Goal: Navigation & Orientation: Find specific page/section

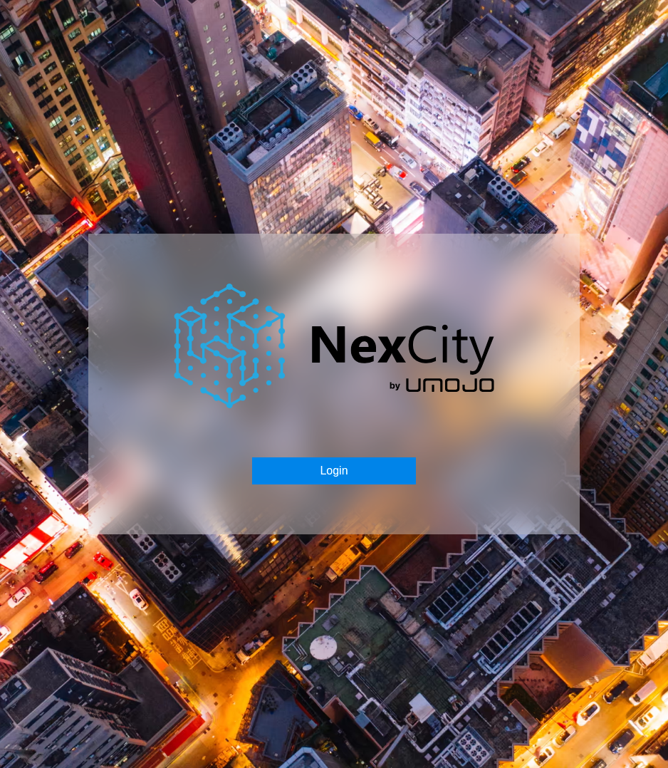
click at [345, 470] on button "Login" at bounding box center [333, 470] width 163 height 27
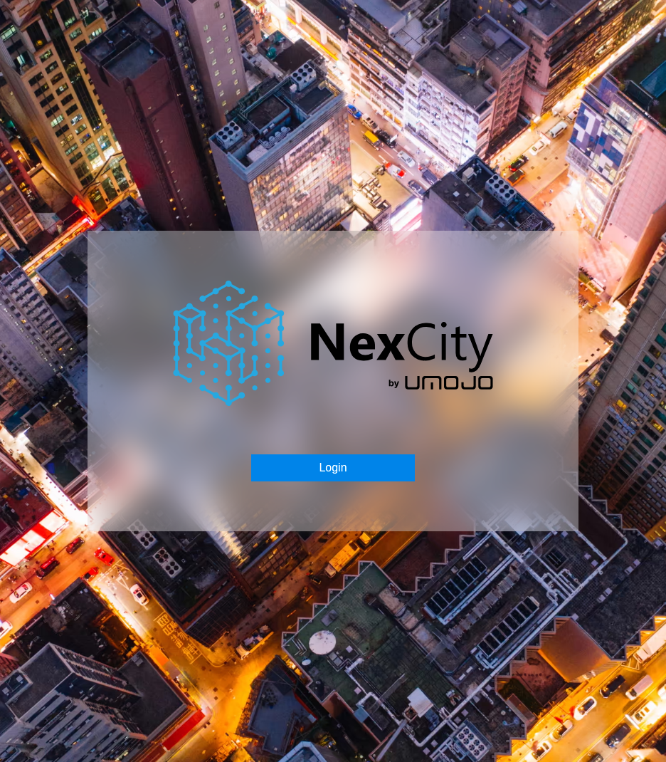
click at [347, 468] on button "Login" at bounding box center [332, 467] width 163 height 27
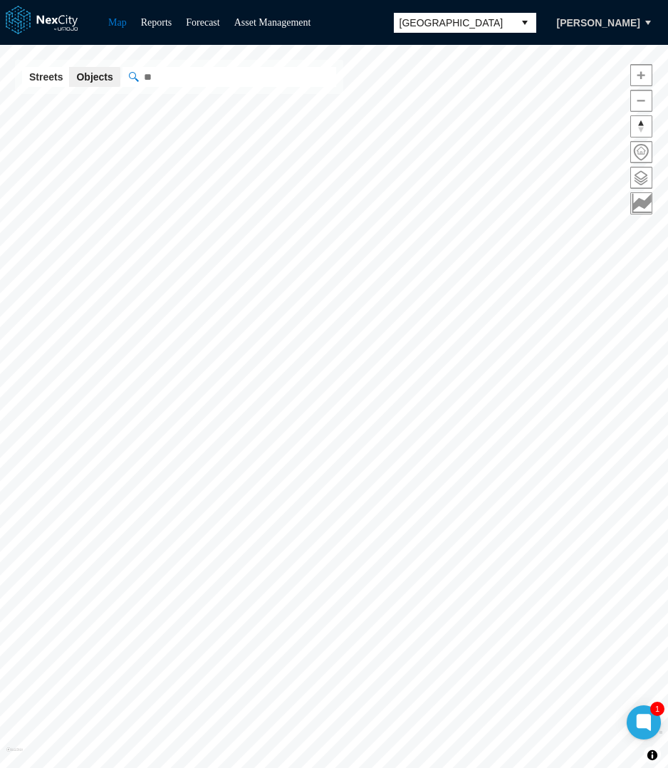
click at [478, 23] on span "[GEOGRAPHIC_DATA]" at bounding box center [453, 23] width 108 height 14
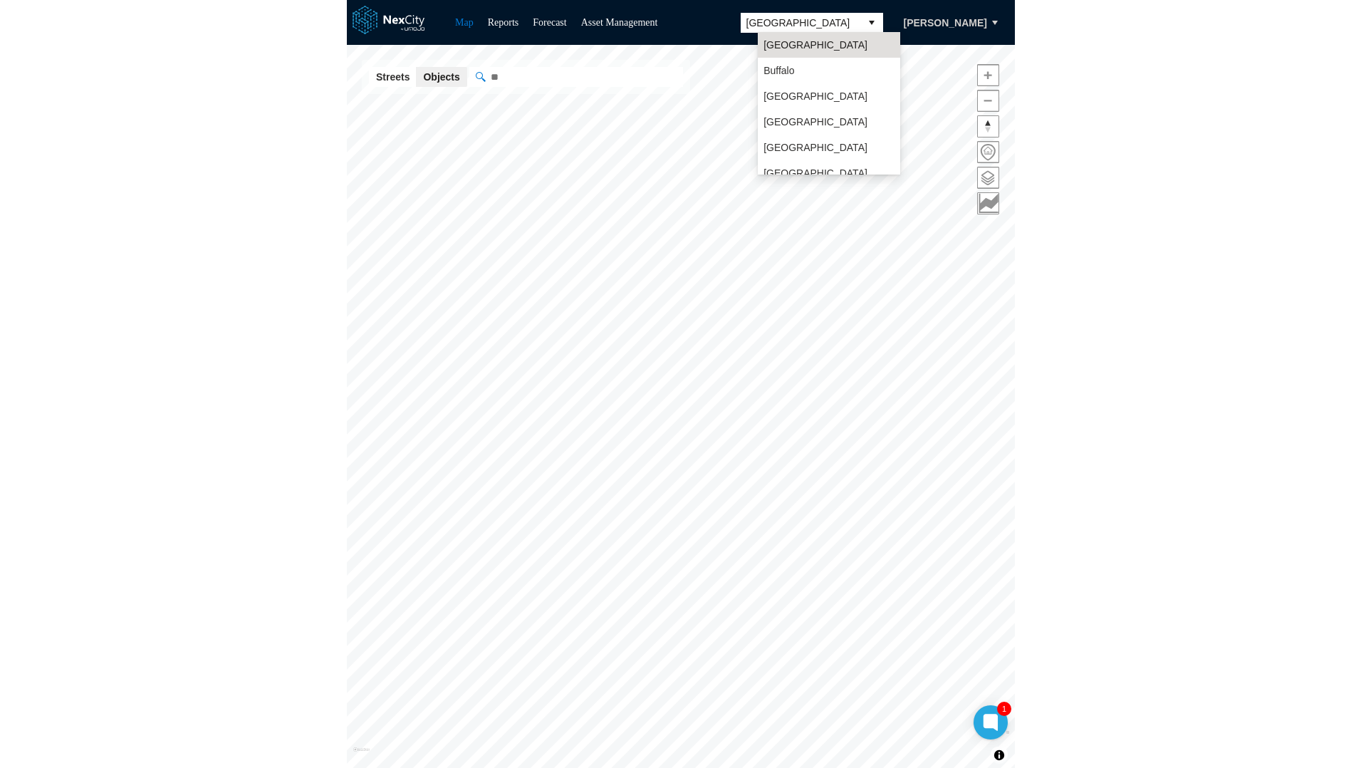
scroll to position [37, 0]
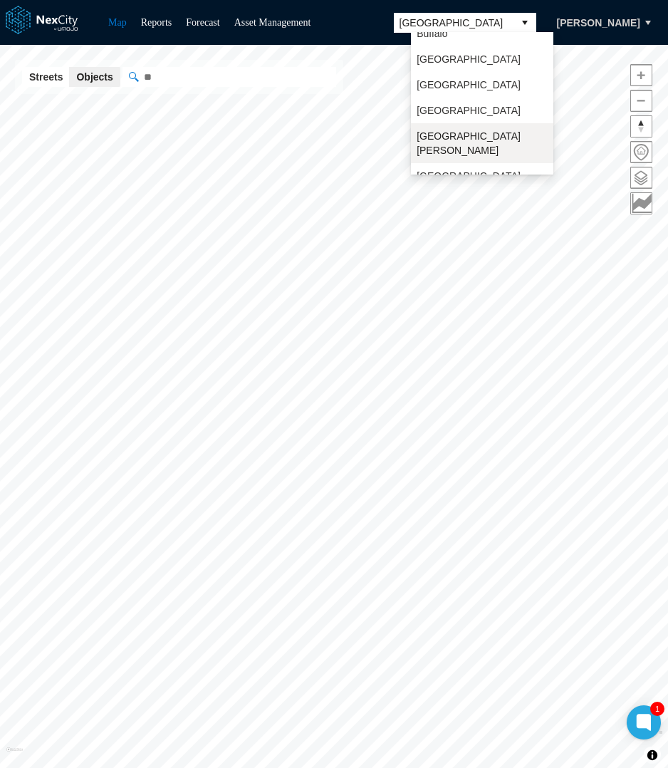
click at [436, 137] on span "[GEOGRAPHIC_DATA][PERSON_NAME]" at bounding box center [482, 143] width 131 height 28
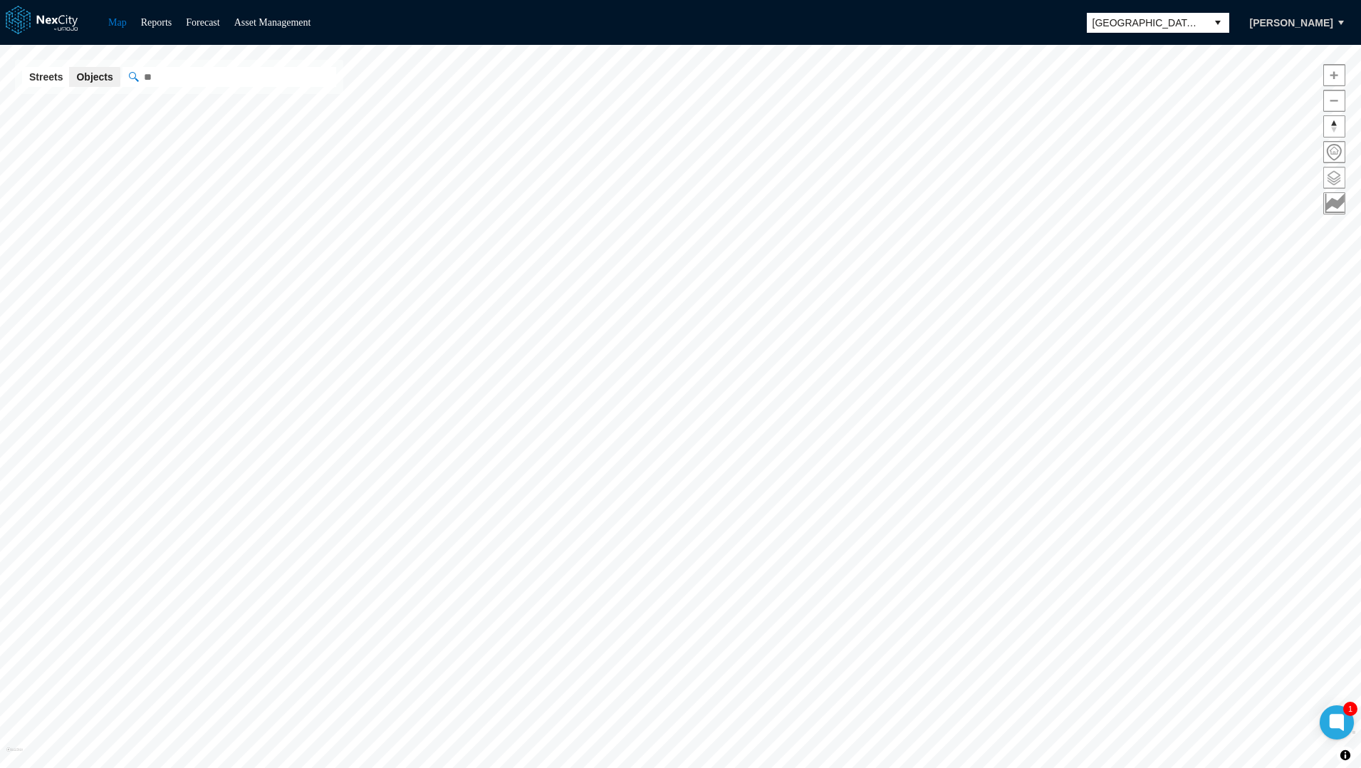
click at [667, 175] on span at bounding box center [1334, 177] width 21 height 21
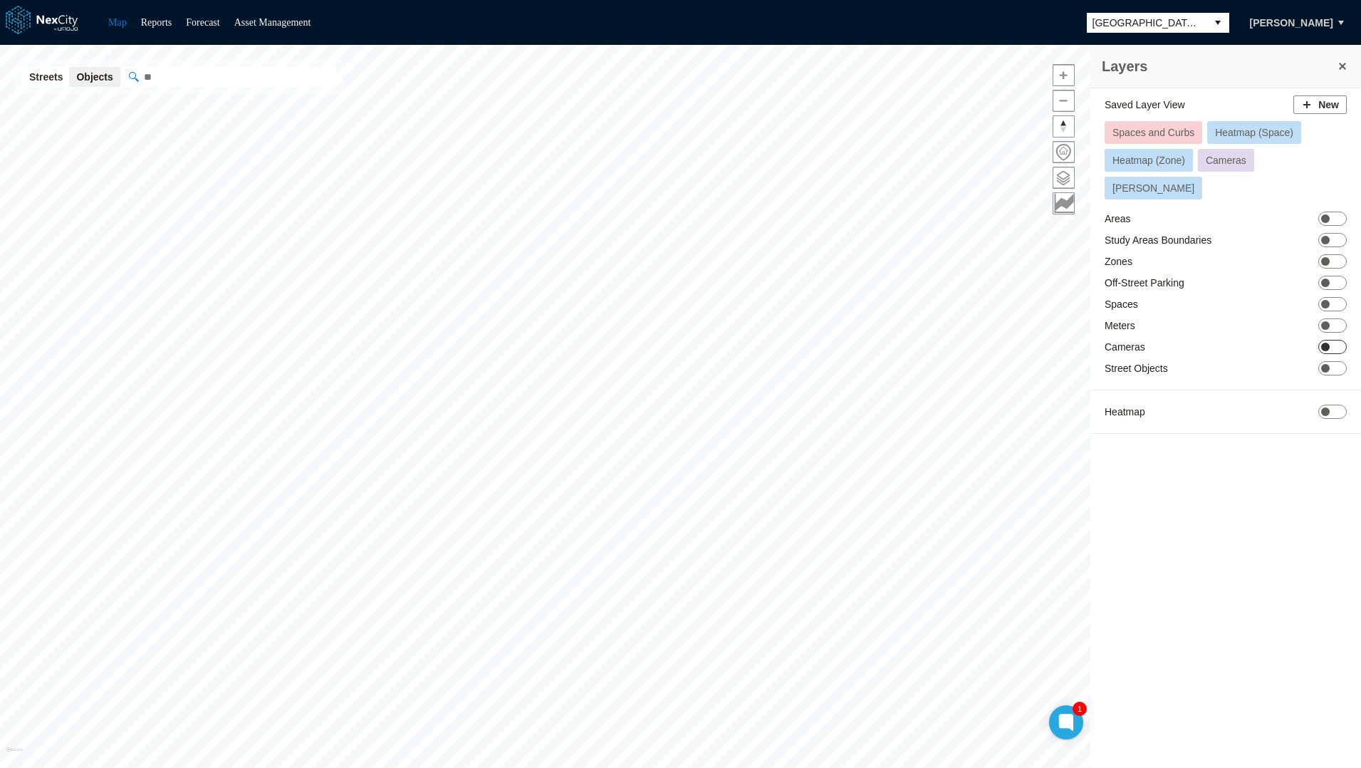
click at [667, 340] on span "ON OFF" at bounding box center [1332, 347] width 28 height 14
click at [667, 401] on span at bounding box center [1186, 406] width 11 height 11
click at [667, 399] on span "156" at bounding box center [1173, 406] width 14 height 14
click at [667, 399] on span "Active" at bounding box center [1150, 406] width 23 height 14
click at [667, 401] on span at bounding box center [1186, 406] width 11 height 11
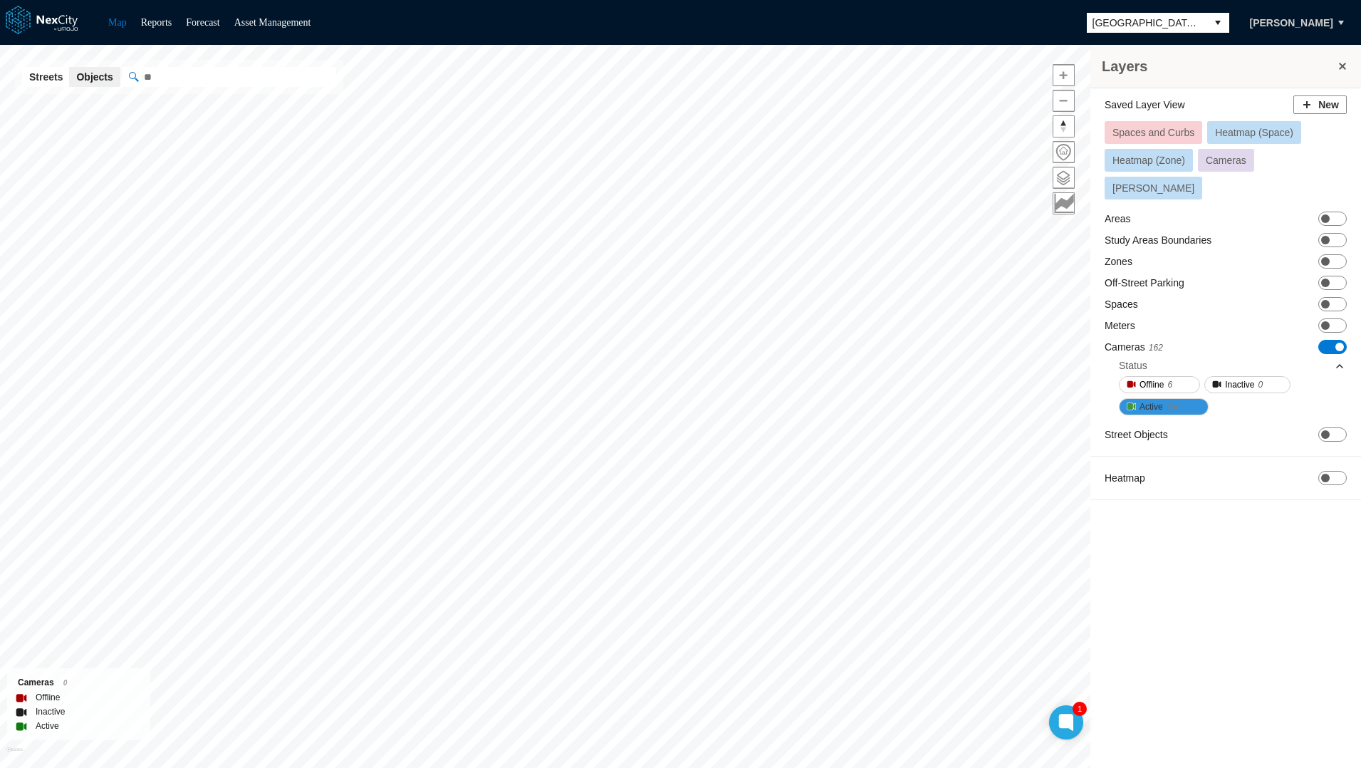
click at [667, 401] on span at bounding box center [1186, 406] width 11 height 11
click at [667, 355] on div "Status" at bounding box center [1232, 365] width 226 height 21
click at [667, 342] on span at bounding box center [1339, 346] width 9 height 9
click at [667, 340] on span "ON OFF" at bounding box center [1332, 347] width 28 height 14
click at [667, 211] on span "ON OFF" at bounding box center [1332, 218] width 28 height 14
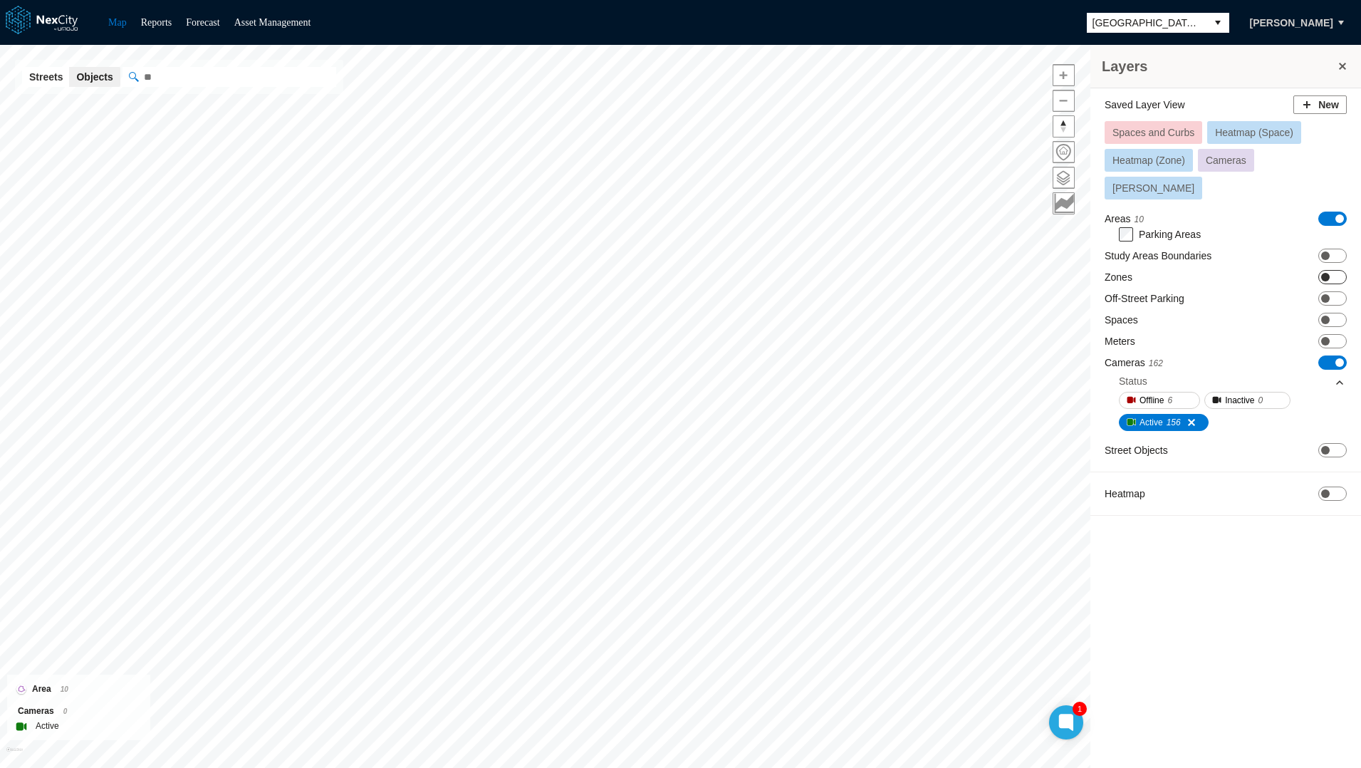
click at [667, 273] on span at bounding box center [1325, 277] width 9 height 9
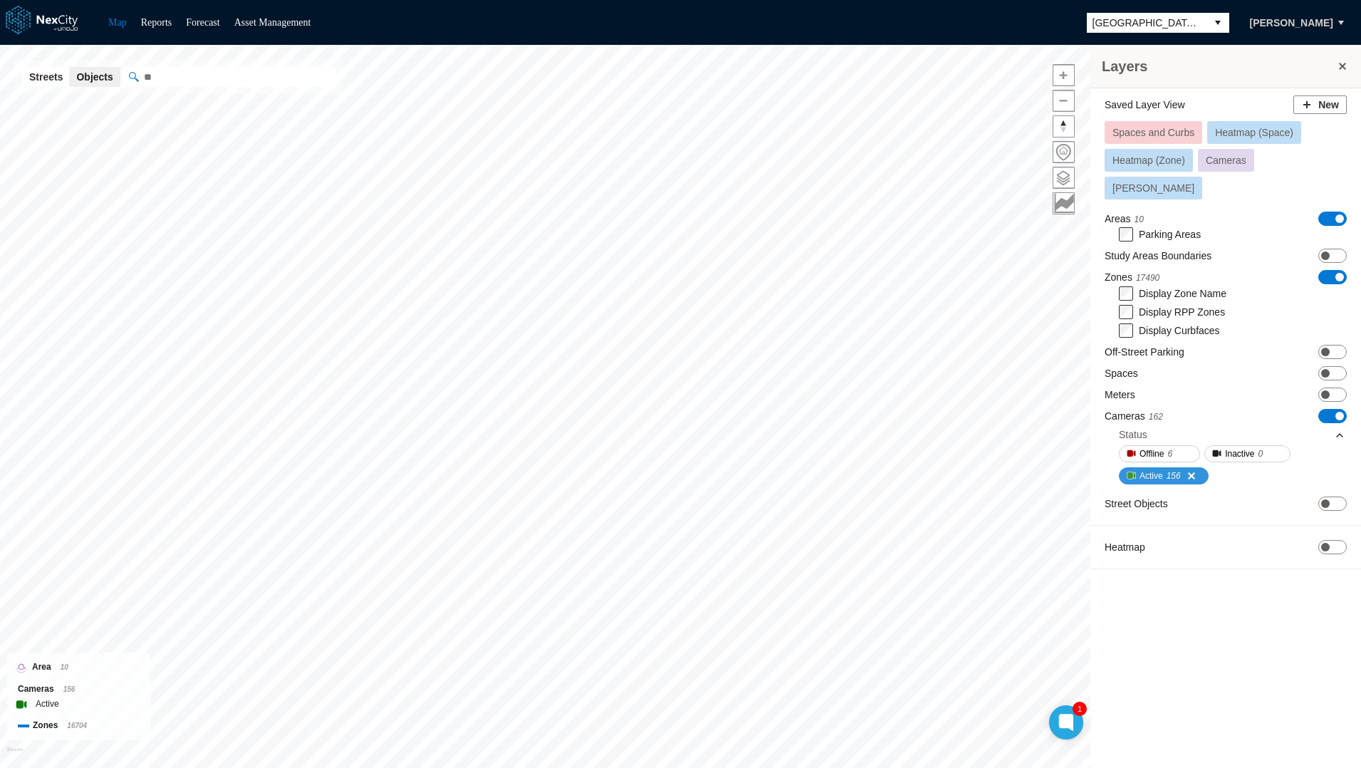
click at [667, 470] on span at bounding box center [1186, 475] width 11 height 11
